Goal: Task Accomplishment & Management: Use online tool/utility

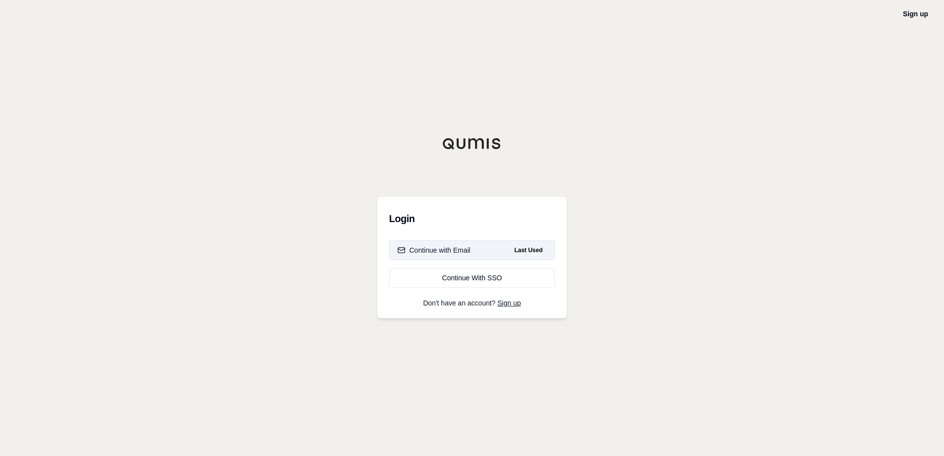
click at [466, 251] on div "Continue with Email" at bounding box center [433, 250] width 73 height 10
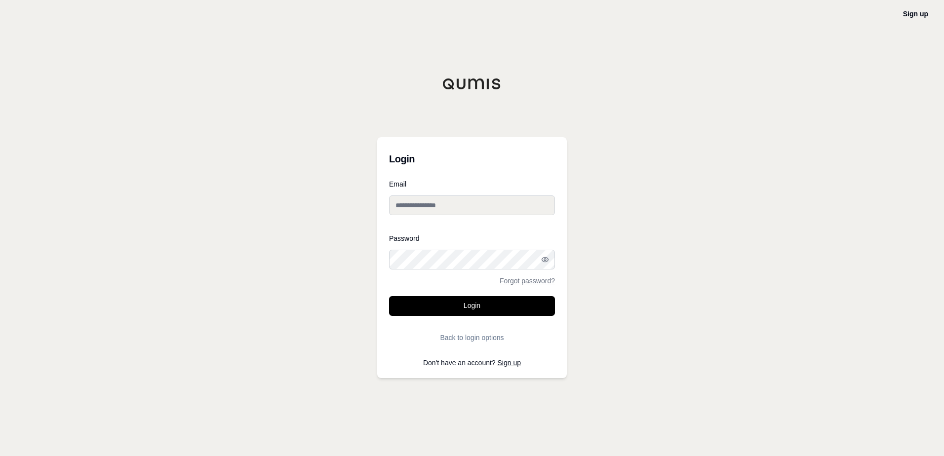
type input "**********"
click at [476, 304] on button "Login" at bounding box center [472, 306] width 166 height 20
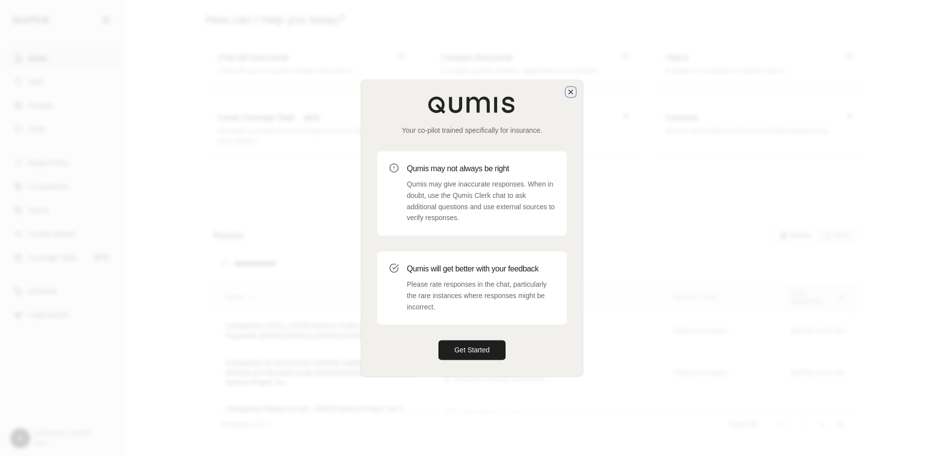
click at [569, 89] on icon "button" at bounding box center [571, 92] width 8 height 8
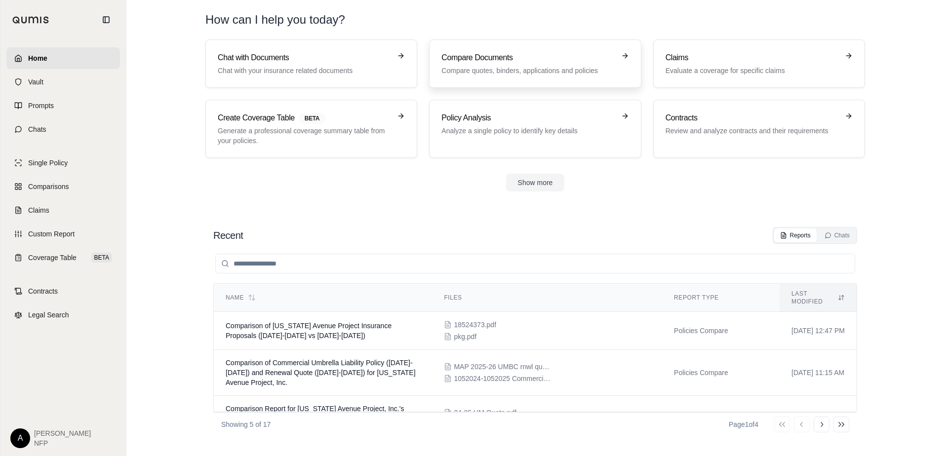
click at [504, 64] on div "Compare Documents Compare quotes, binders, applications and policies" at bounding box center [527, 64] width 173 height 24
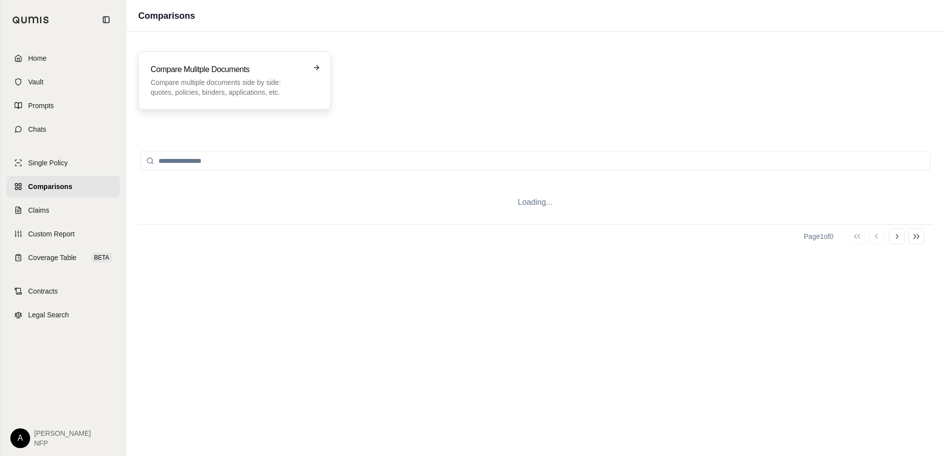
click at [207, 84] on p "Compare multiple documents side by side: quotes, policies, binders, application…" at bounding box center [228, 87] width 154 height 20
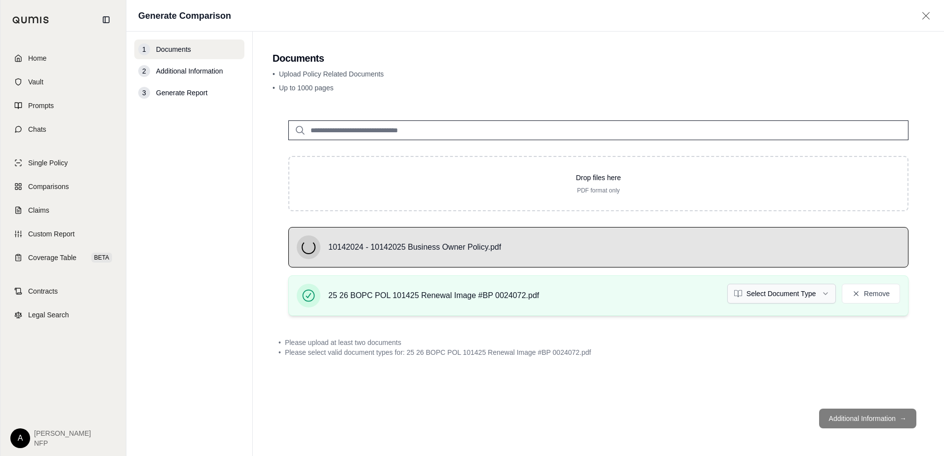
click at [792, 300] on html "Home Vault Prompts Chats Single Policy Comparisons Claims Custom Report Coverag…" at bounding box center [472, 228] width 944 height 456
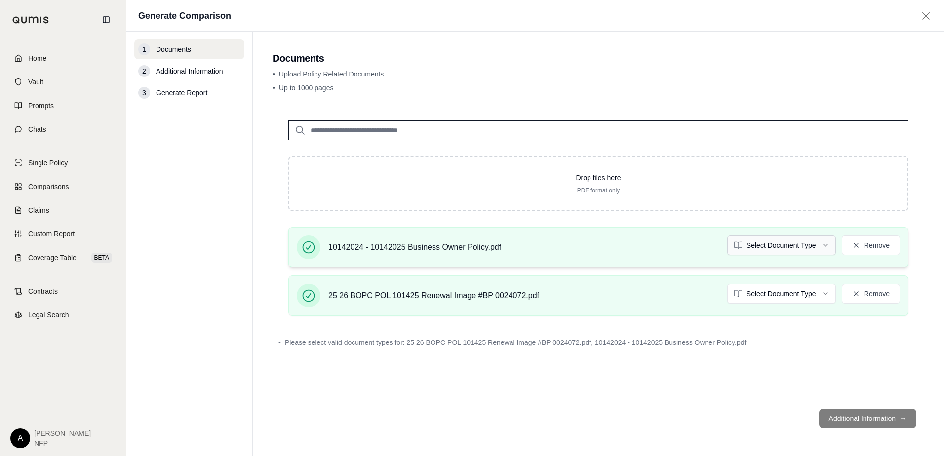
click at [815, 244] on html "Home Vault Prompts Chats Single Policy Comparisons Claims Custom Report Coverag…" at bounding box center [472, 228] width 944 height 456
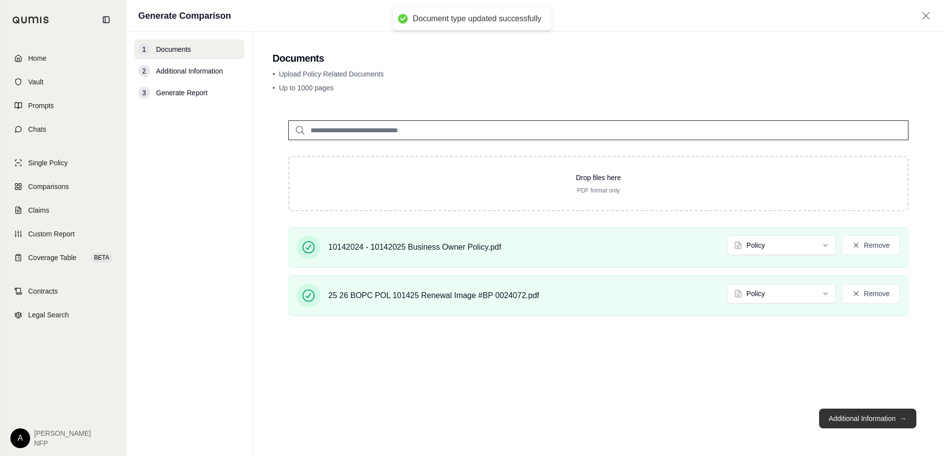
click at [870, 419] on button "Additional Information →" at bounding box center [867, 419] width 97 height 20
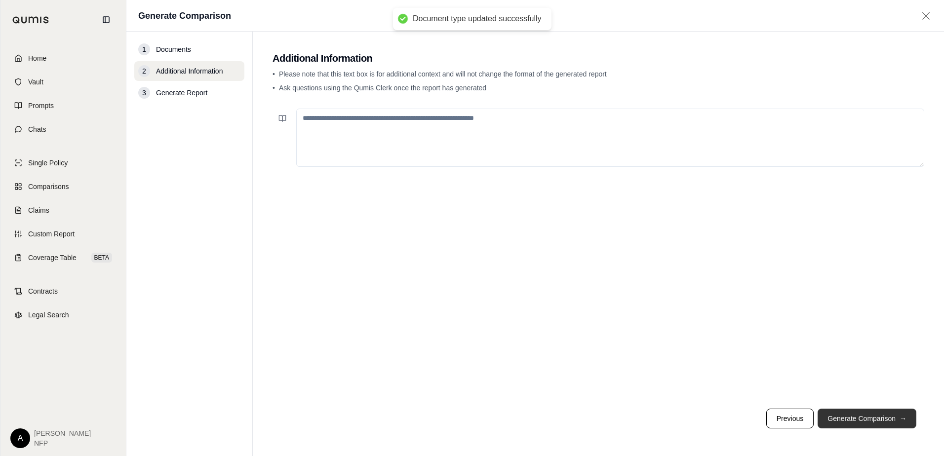
click at [870, 419] on button "Generate Comparison →" at bounding box center [866, 419] width 99 height 20
